Goal: Obtain resource: Obtain resource

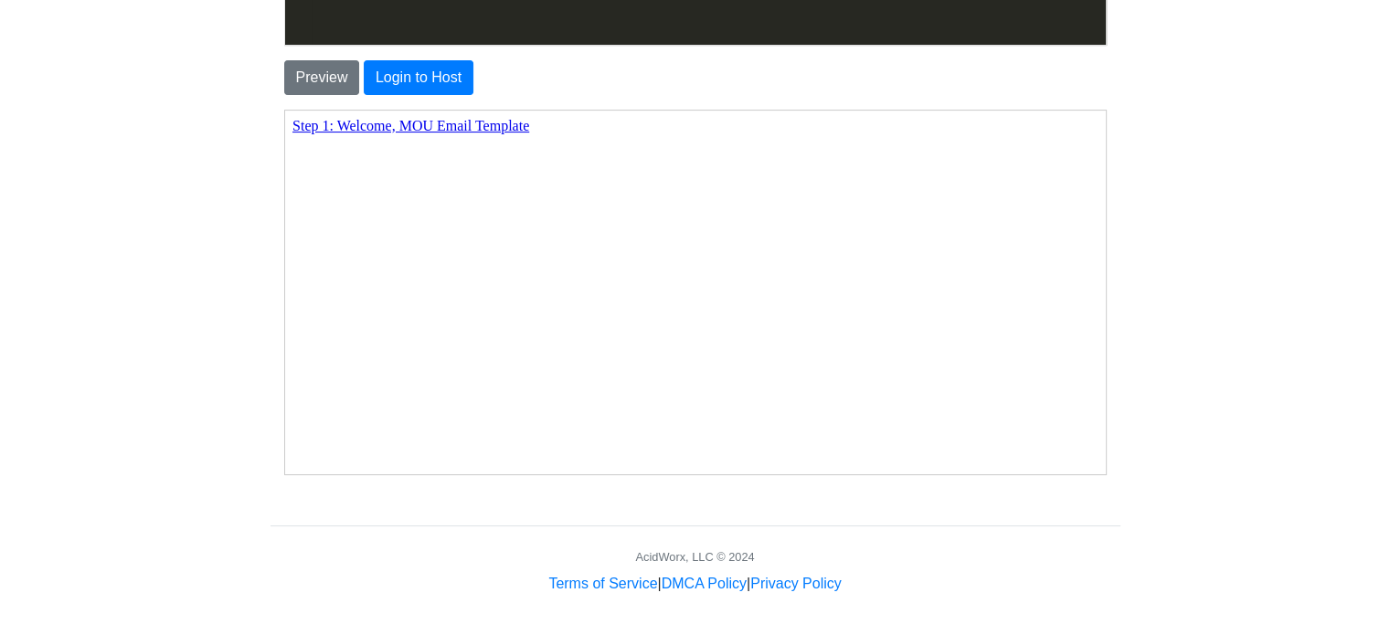
scroll to position [2, 0]
click at [451, 128] on link "Step 1: Welcome, MOU Email Template" at bounding box center [409, 125] width 237 height 16
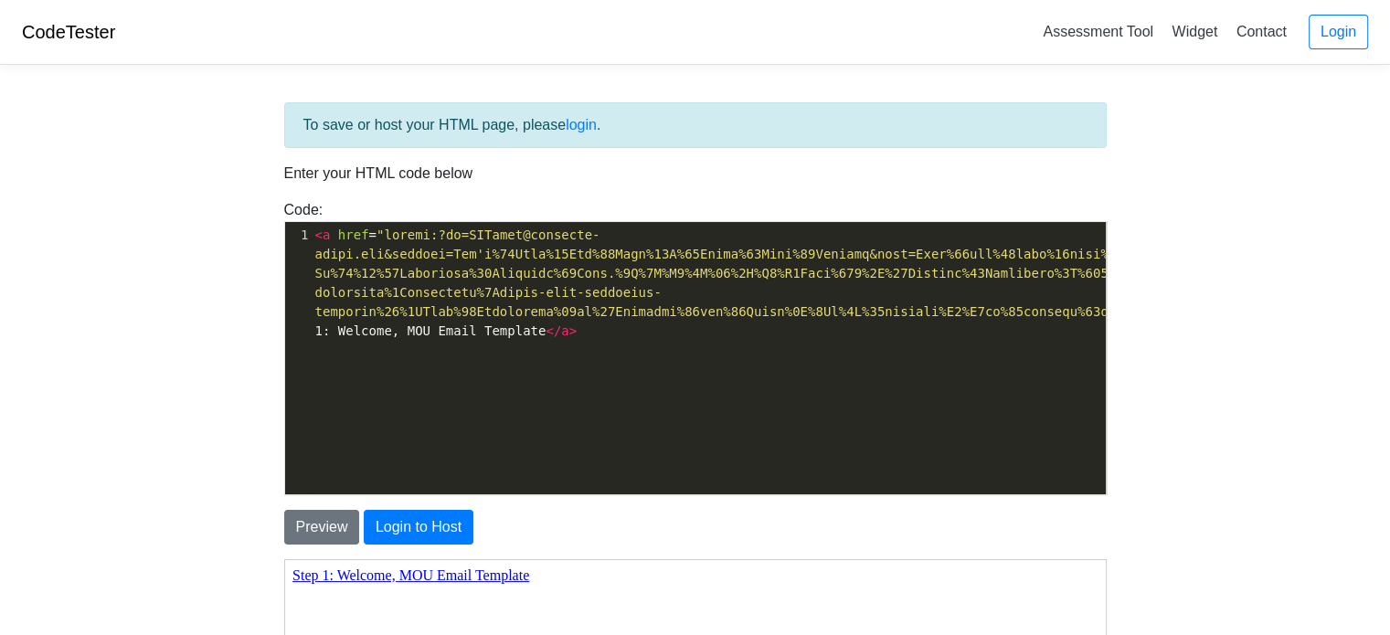
scroll to position [91, 0]
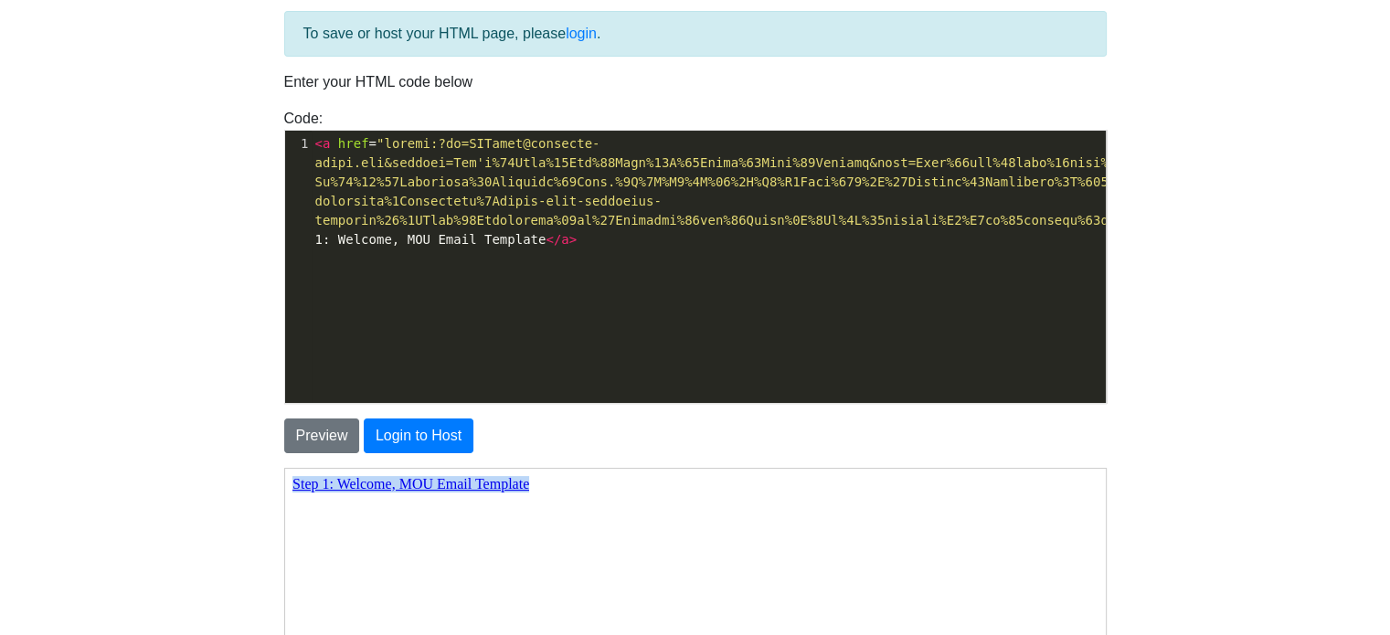
drag, startPoint x: 583, startPoint y: 470, endPoint x: 258, endPoint y: 505, distance: 327.4
drag, startPoint x: 508, startPoint y: 481, endPoint x: 441, endPoint y: 484, distance: 67.7
copy link "Step 1: Welcome, MOU Email Template"
click at [528, 281] on div "xxxxxxxxxx 1 < a href = > Step 1: Welcome, MOU Email Template </ a >" at bounding box center [709, 281] width 848 height 300
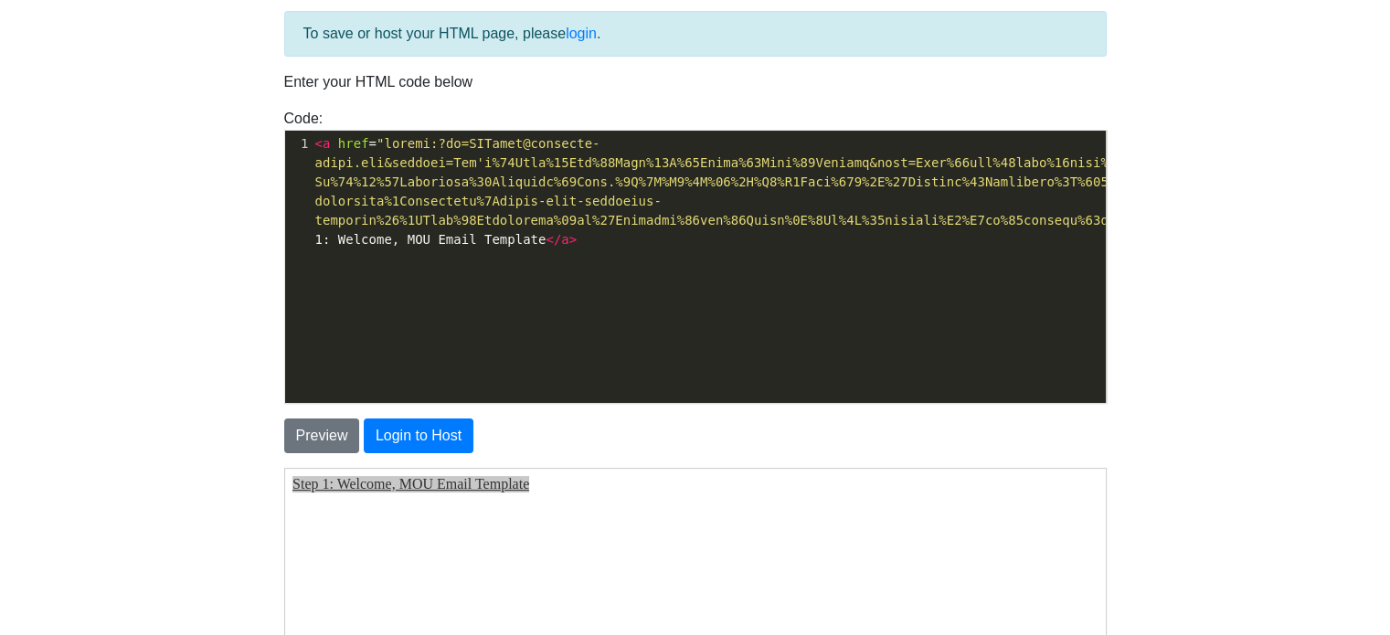
type textarea "<a href="mailto:[EMAIL_ADDRESS][DOMAIN_NAME]&subject=Let's%20Help%20You%20Open%…"
click at [327, 431] on button "Preview" at bounding box center [322, 436] width 76 height 35
click at [446, 483] on link "Step 1: Welcome, MOU Email Template" at bounding box center [409, 483] width 237 height 16
drag, startPoint x: 530, startPoint y: 494, endPoint x: 265, endPoint y: 503, distance: 265.2
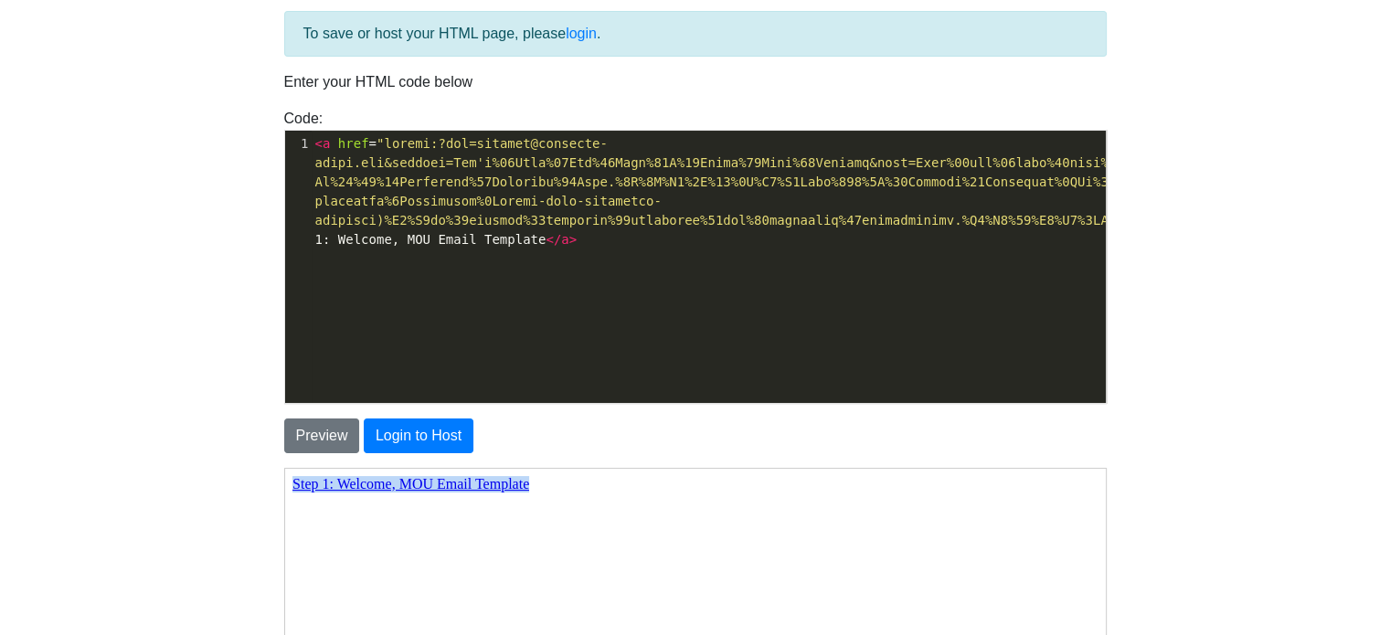
copy link "Step 1: Welcome, MOU Email Template"
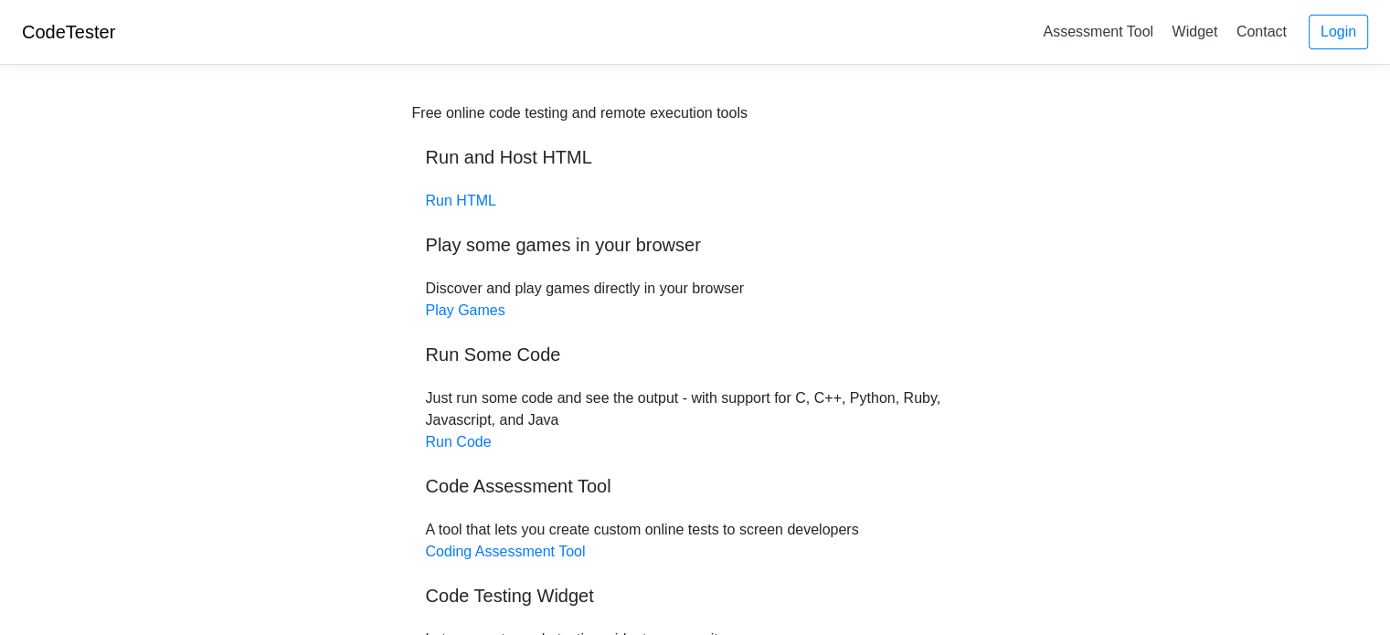
click at [1370, 248] on body "CodeTester Assessment Tool Widget Contact Login Free online code testing and re…" at bounding box center [695, 393] width 1390 height 786
